Goal: Transaction & Acquisition: Obtain resource

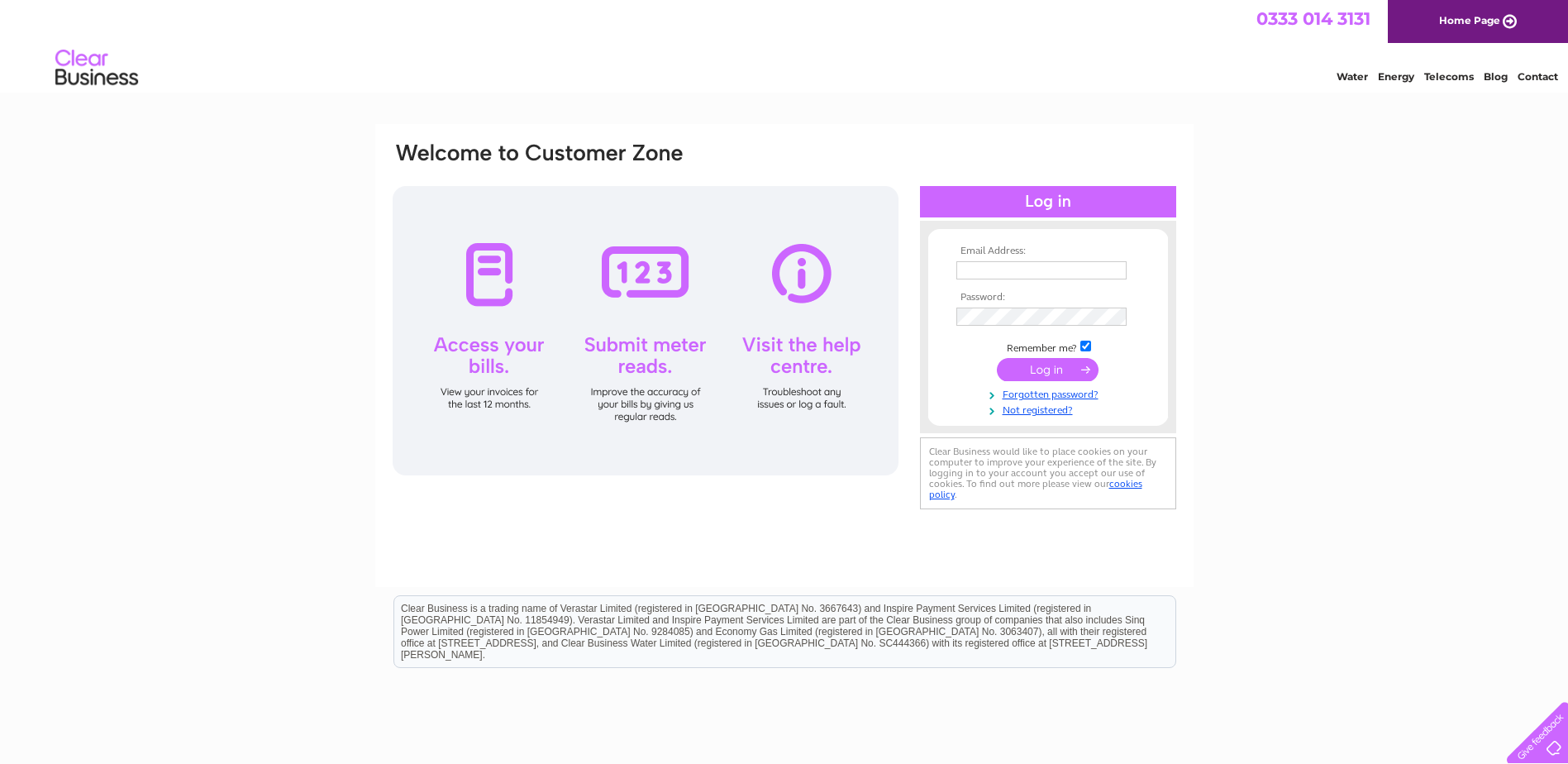
type input "marian@brucetaverns.com"
click at [1051, 367] on input "submit" at bounding box center [1047, 369] width 101 height 23
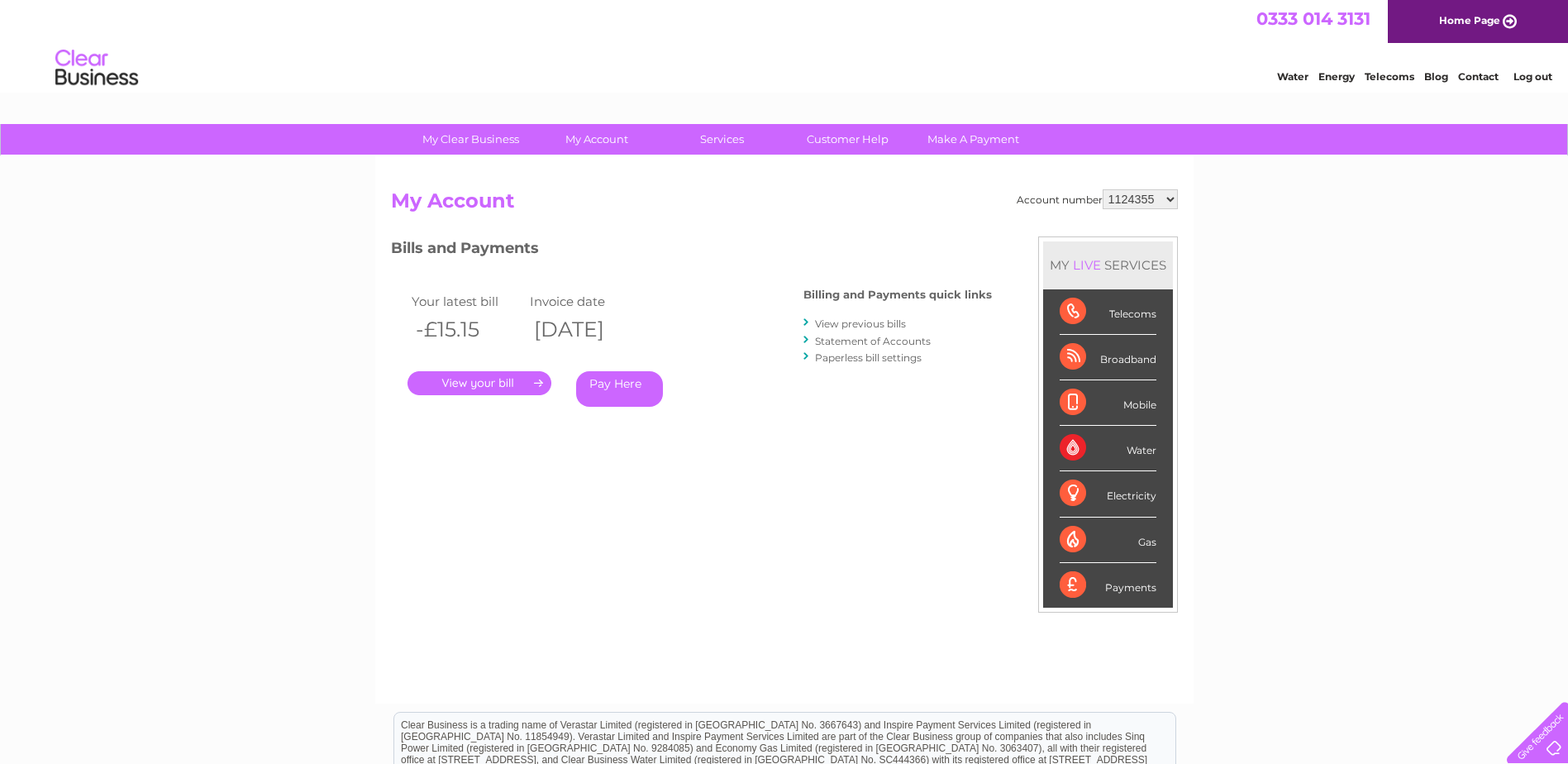
click at [477, 379] on link "." at bounding box center [479, 383] width 144 height 24
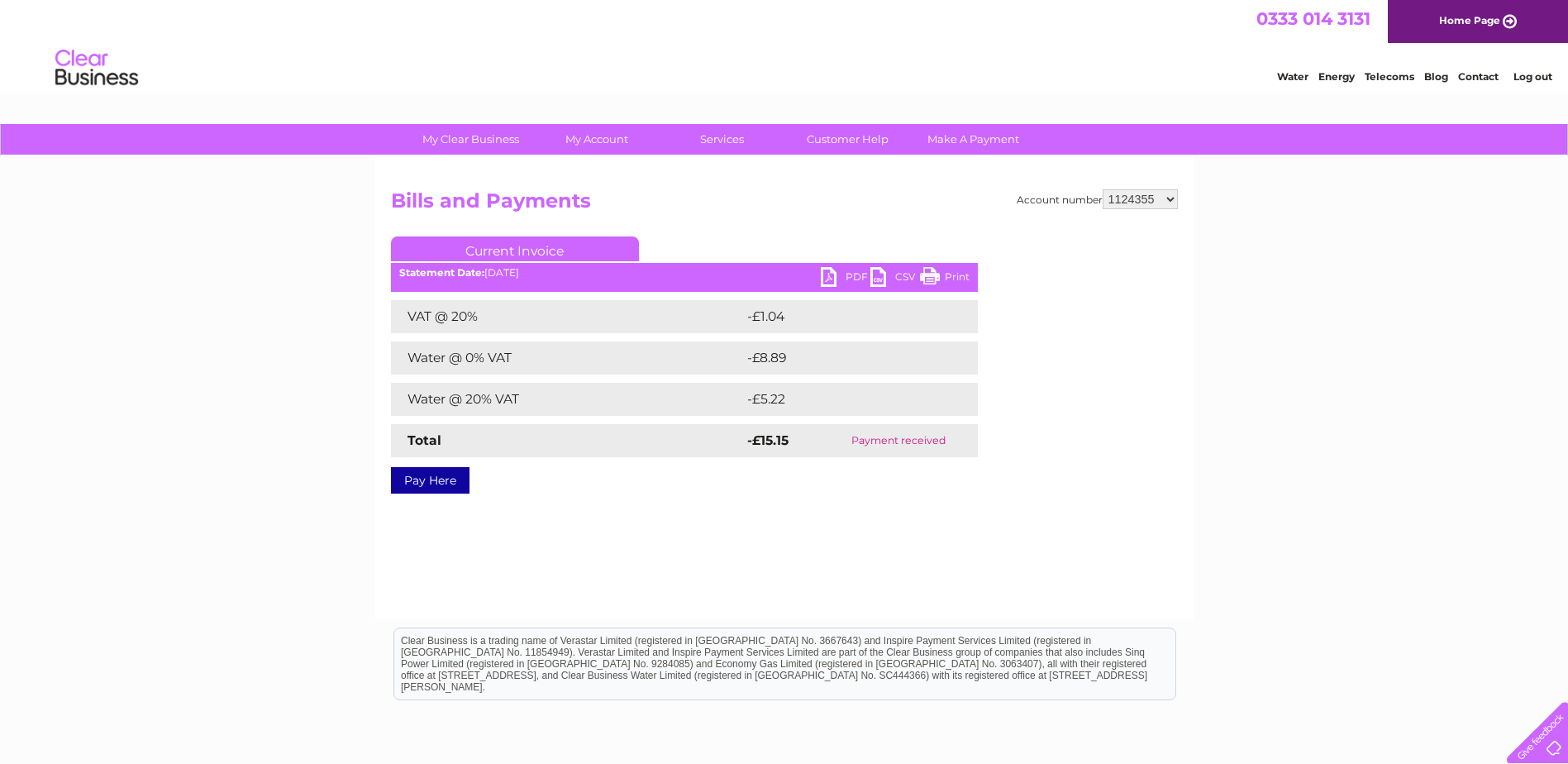
click at [834, 276] on link "PDF" at bounding box center [845, 278] width 50 height 24
click at [1173, 198] on select "1124355 30292220 30292221 30292222 30292223 30292224 30292225 30292227 30292228…" at bounding box center [1140, 199] width 75 height 20
select select "30292241"
click at [1102, 190] on select "1124355 30292220 30292221 30292222 30292223 30292224 30292225 30292227 30292228…" at bounding box center [1140, 199] width 75 height 20
click at [834, 275] on link "PDF" at bounding box center [845, 278] width 50 height 24
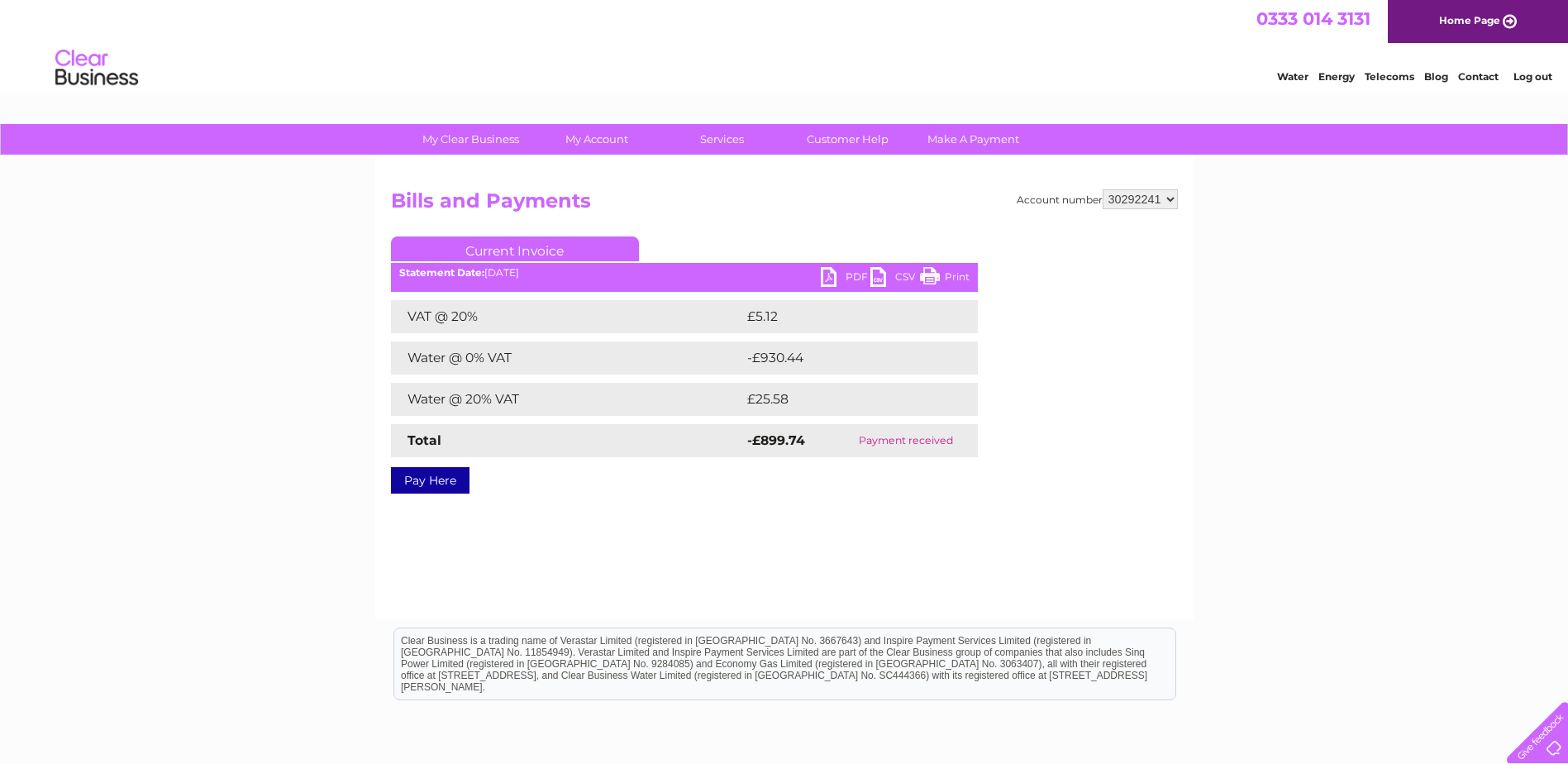
click at [836, 277] on link "PDF" at bounding box center [845, 278] width 50 height 24
click at [1171, 201] on select "1124355 30292220 30292221 30292222 30292223 30292224 30292225 30292227 30292228…" at bounding box center [1140, 199] width 75 height 20
select select "30292236"
click at [1102, 190] on select "1124355 30292220 30292221 30292222 30292223 30292224 30292225 30292227 30292228…" at bounding box center [1140, 199] width 75 height 20
click at [1171, 198] on select "1124355 30292220 30292221 30292222 30292223 30292224 30292225 30292227 30292228…" at bounding box center [1140, 199] width 75 height 20
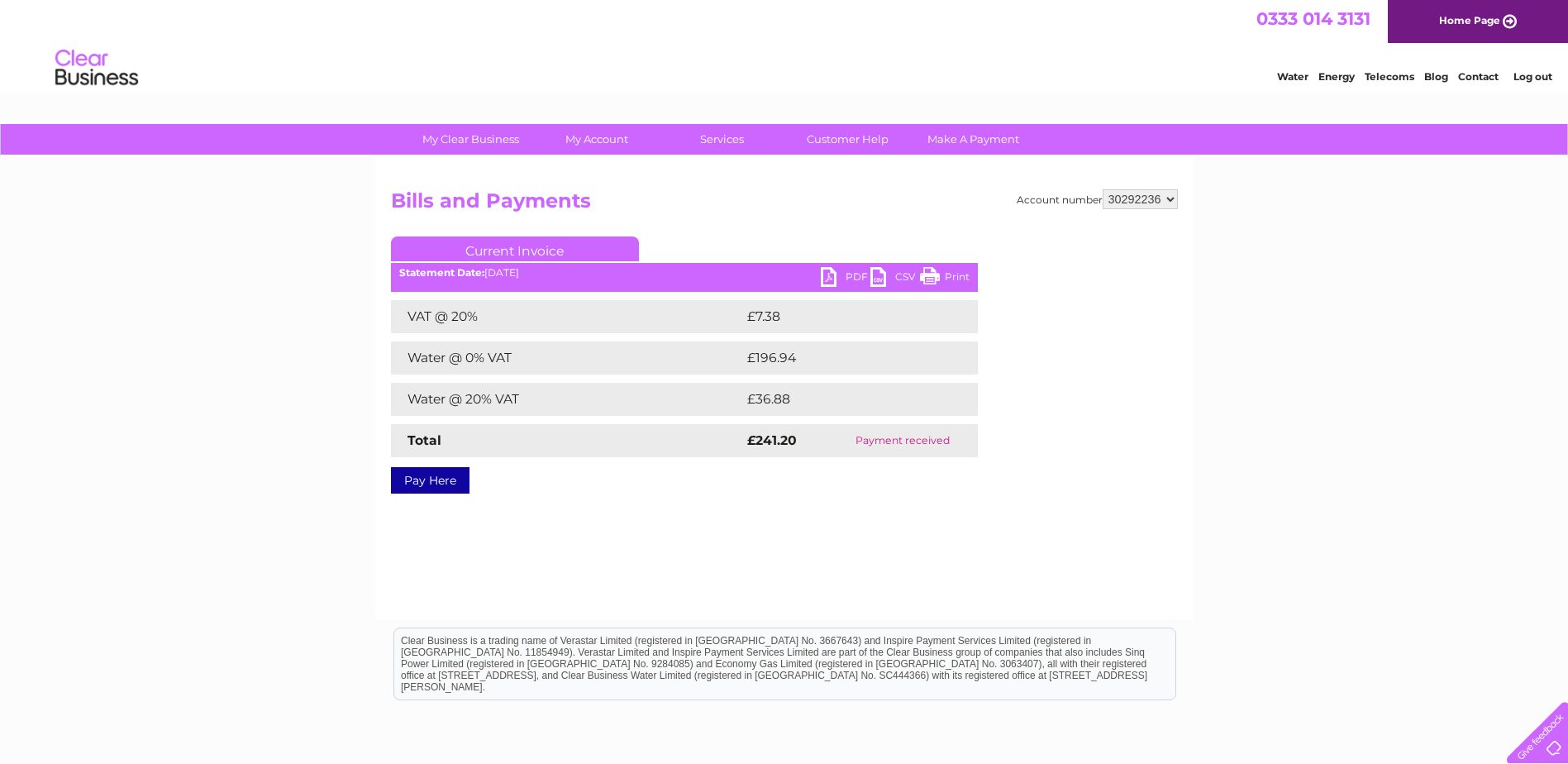
select select "30292233"
click at [1102, 190] on select "1124355 30292220 30292221 30292222 30292223 30292224 30292225 30292227 30292228…" at bounding box center [1140, 199] width 75 height 20
